Goal: Go to known website: Go to known website

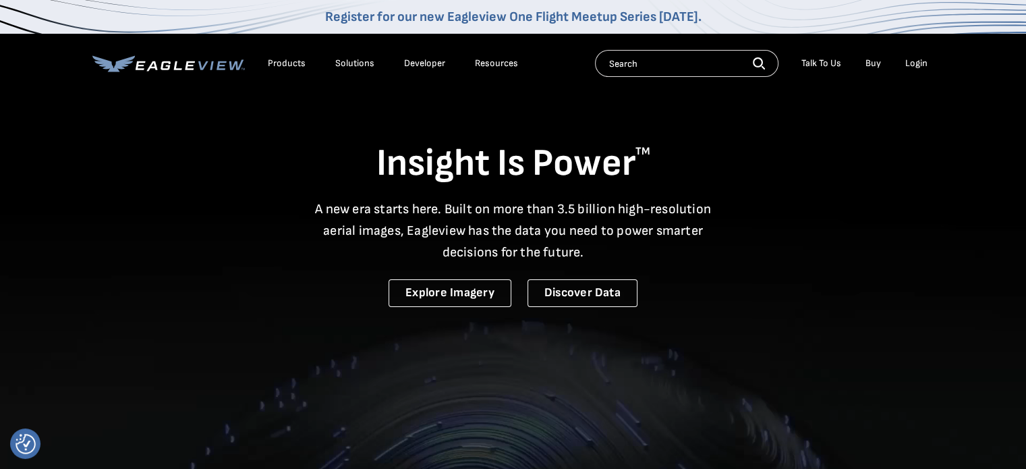
click at [918, 63] on div "Login" at bounding box center [917, 63] width 22 height 12
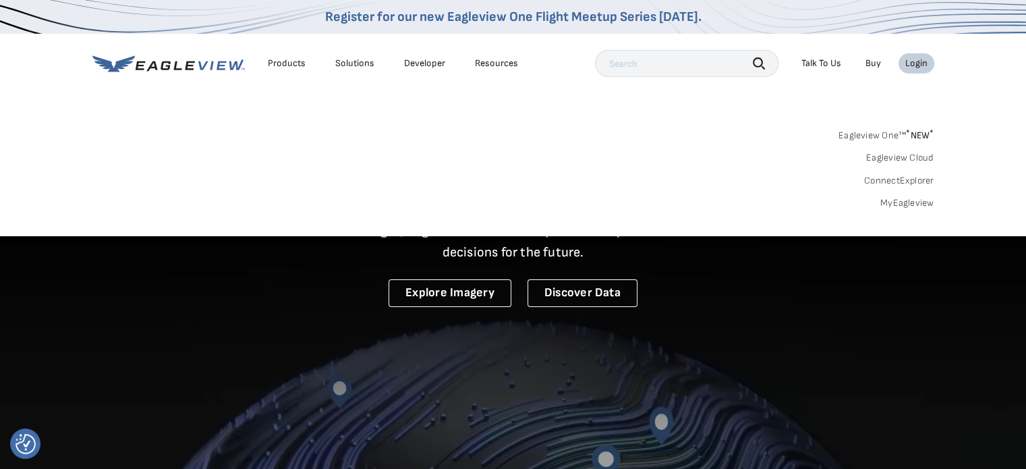
click at [918, 63] on div "Login" at bounding box center [917, 63] width 22 height 12
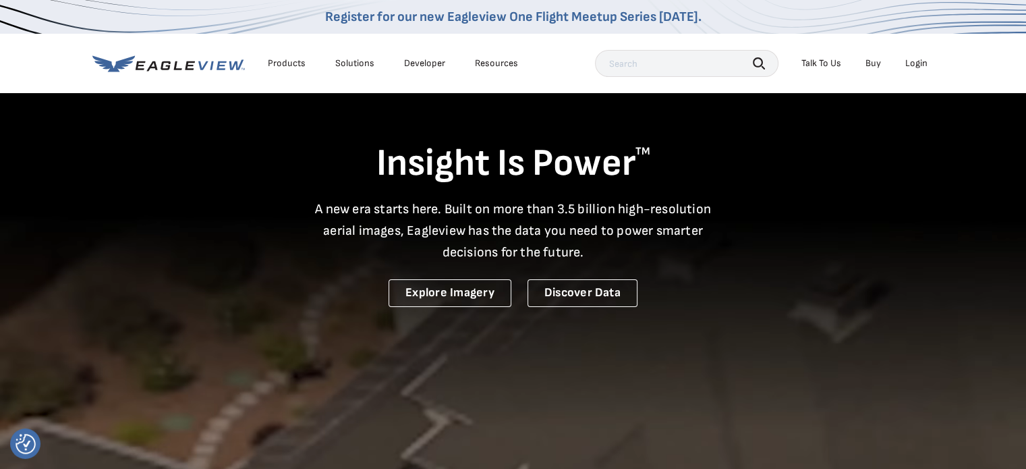
click at [918, 63] on div "Login" at bounding box center [917, 63] width 22 height 12
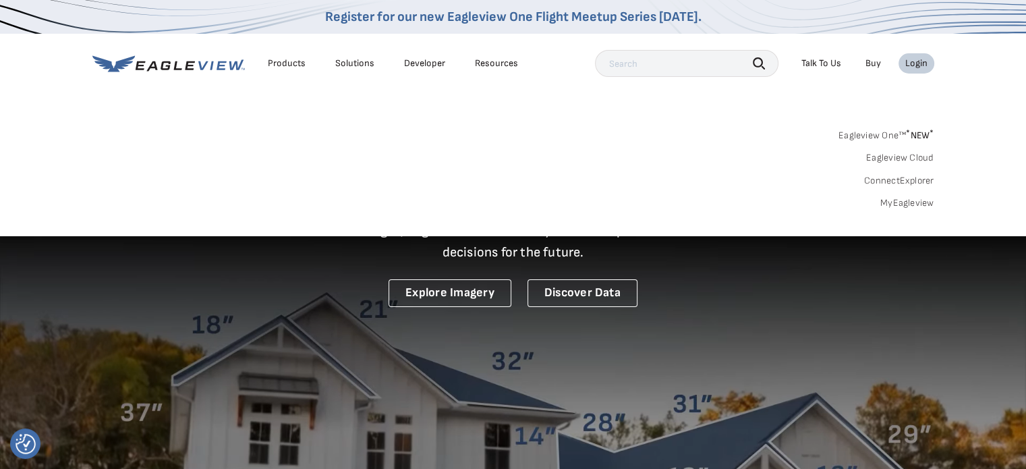
click at [881, 136] on link "Eagleview One™ * NEW *" at bounding box center [887, 134] width 96 height 16
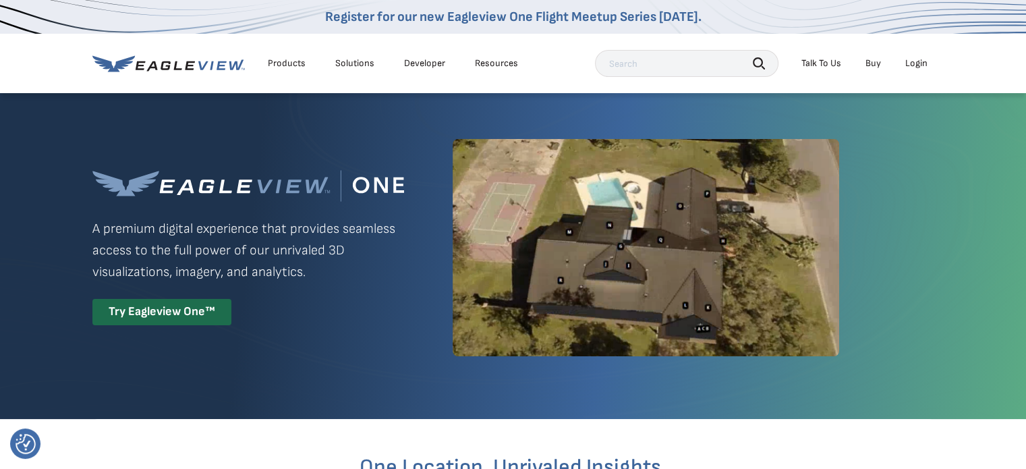
click at [912, 67] on div "Login" at bounding box center [917, 63] width 22 height 12
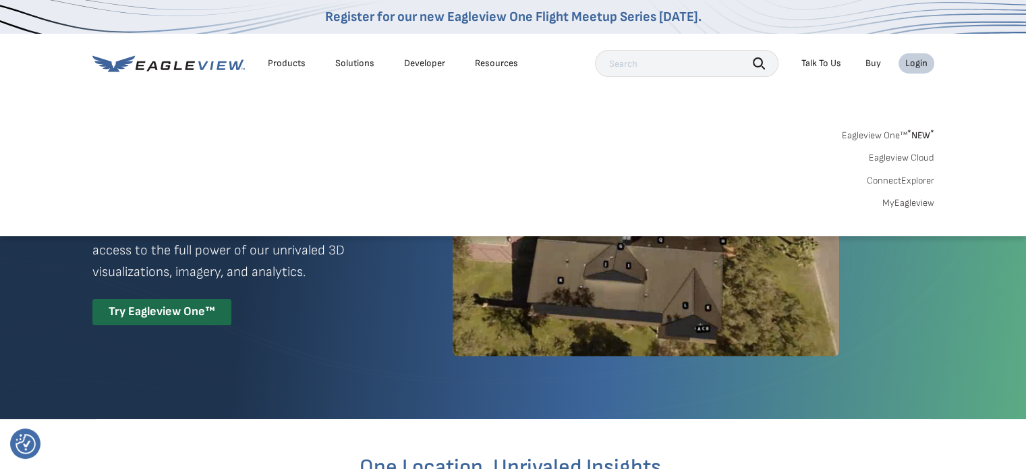
click at [906, 204] on link "MyEagleview" at bounding box center [909, 203] width 52 height 12
